Goal: Navigation & Orientation: Find specific page/section

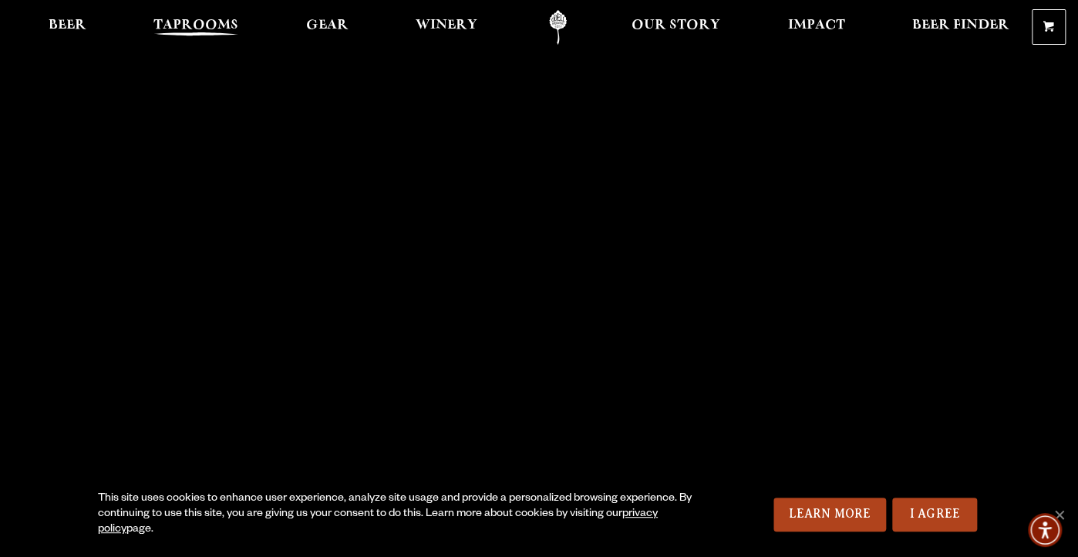
click at [191, 29] on span "Taprooms" at bounding box center [195, 25] width 85 height 12
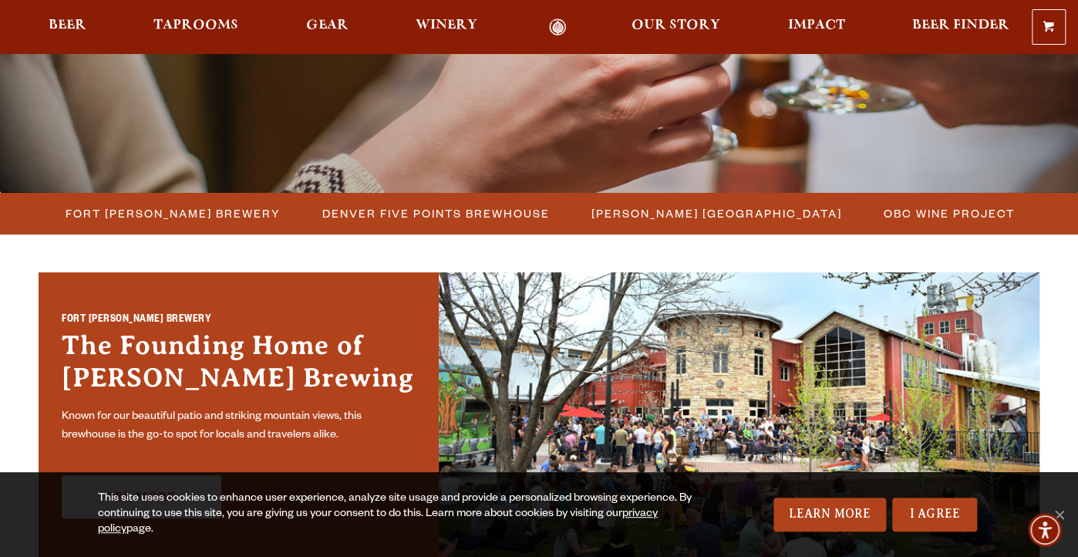
scroll to position [303, 0]
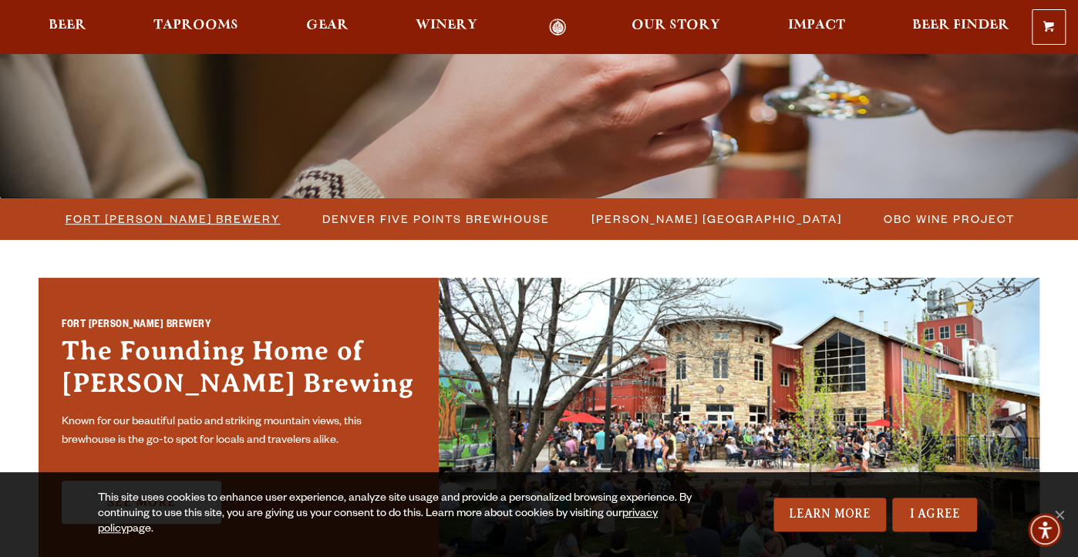
click at [160, 222] on span "Fort [PERSON_NAME] Brewery" at bounding box center [173, 218] width 215 height 22
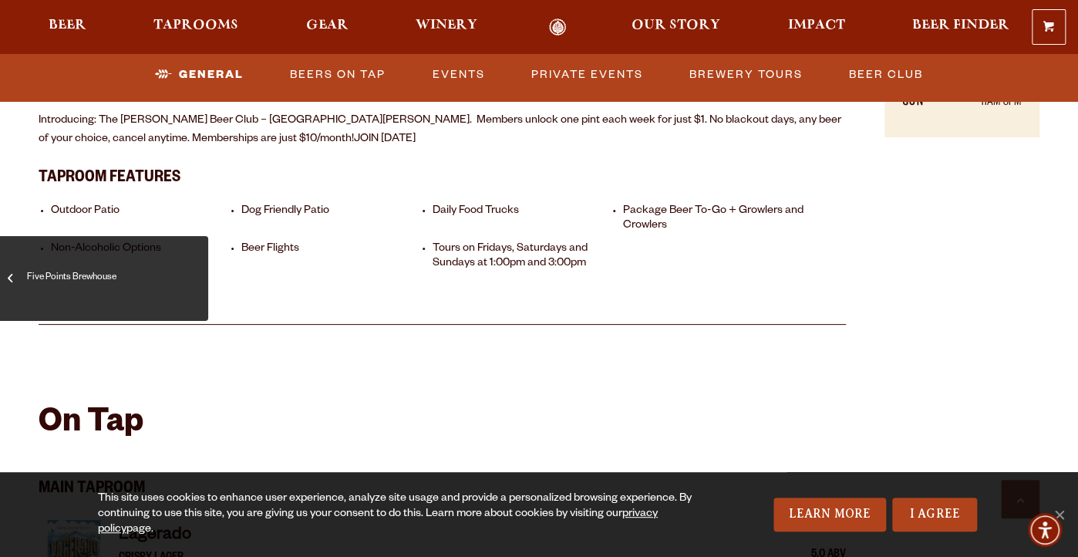
scroll to position [1192, 0]
